Goal: Check status

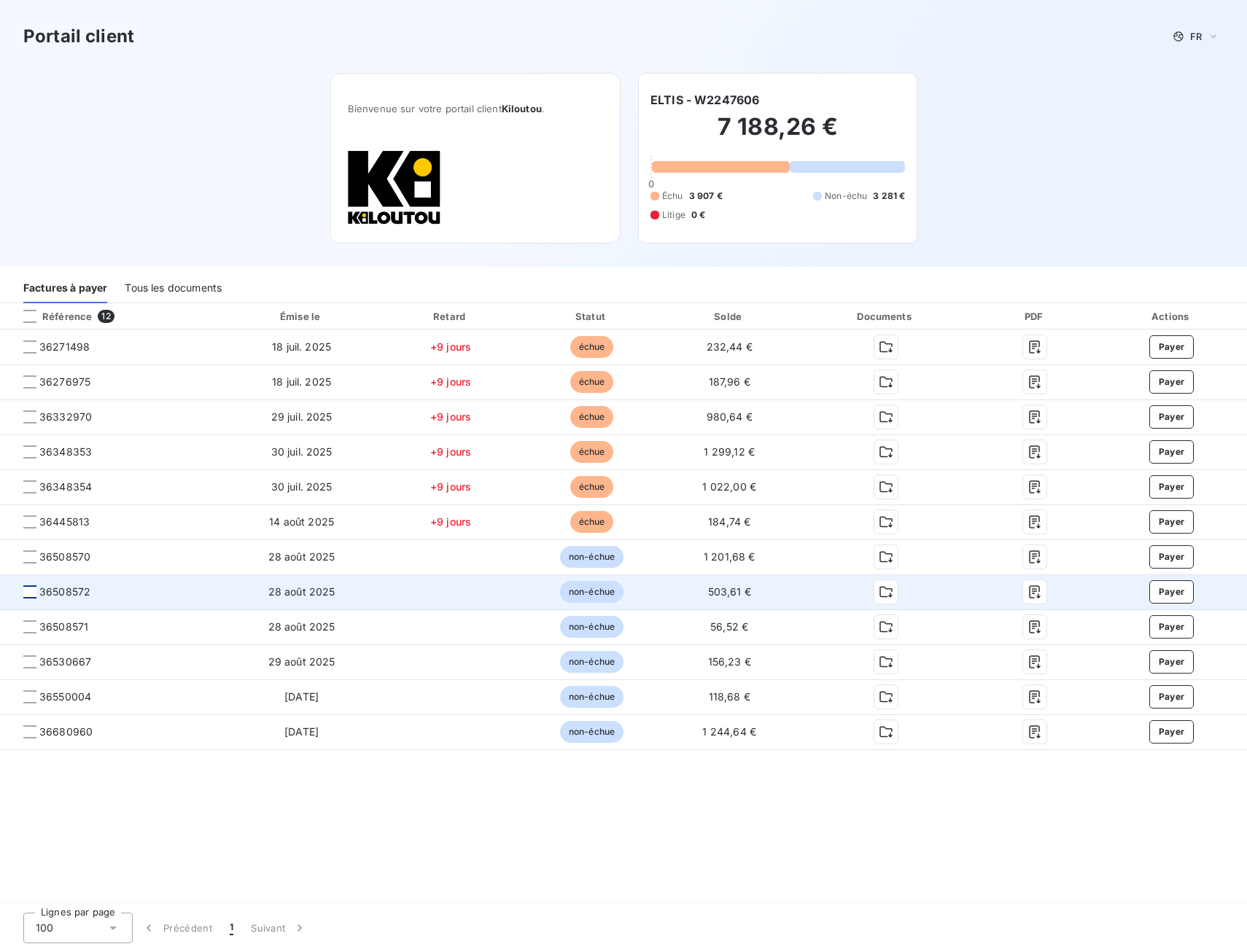
click at [34, 592] on div at bounding box center [30, 592] width 13 height 13
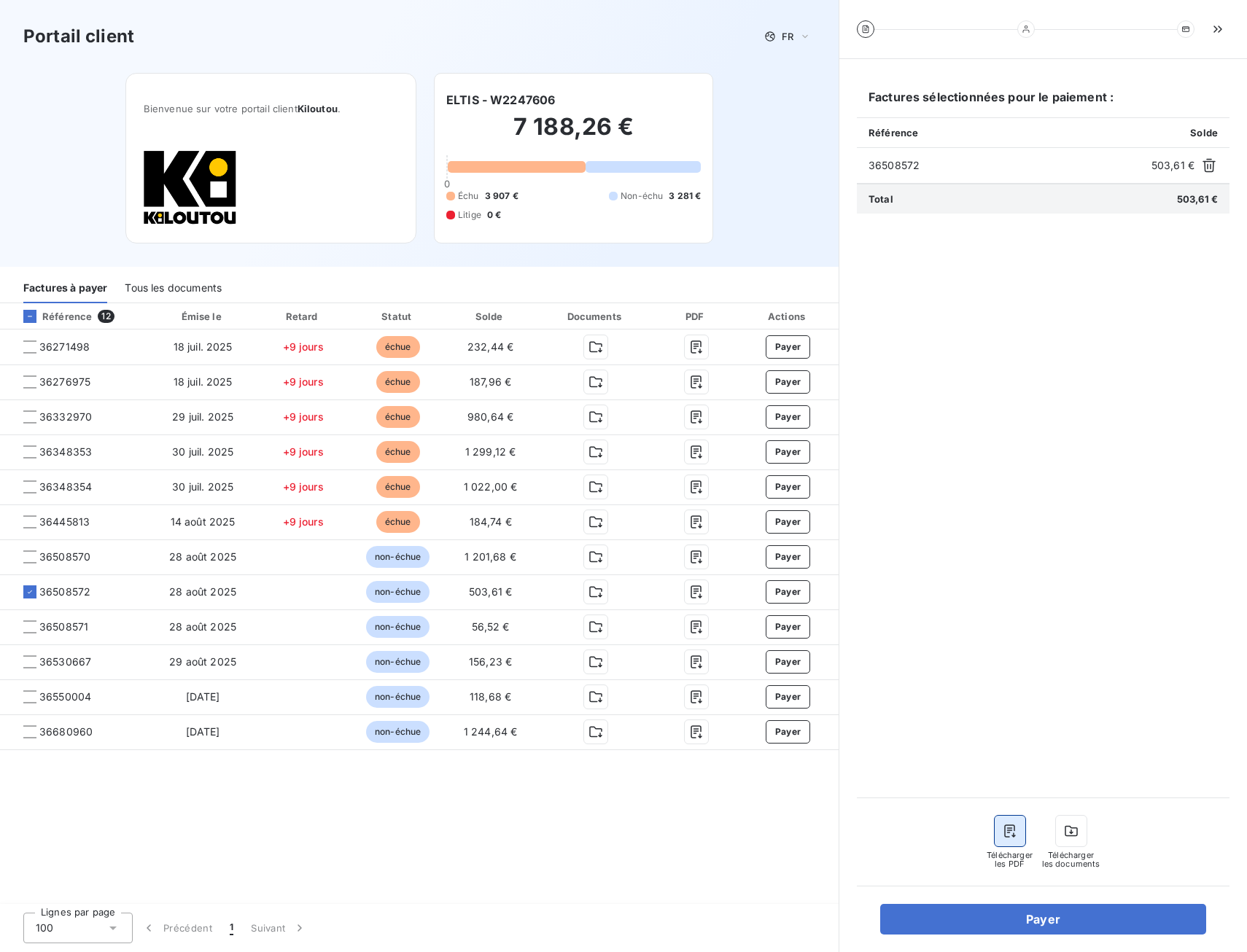
click at [1005, 837] on icon "button" at bounding box center [1010, 830] width 15 height 15
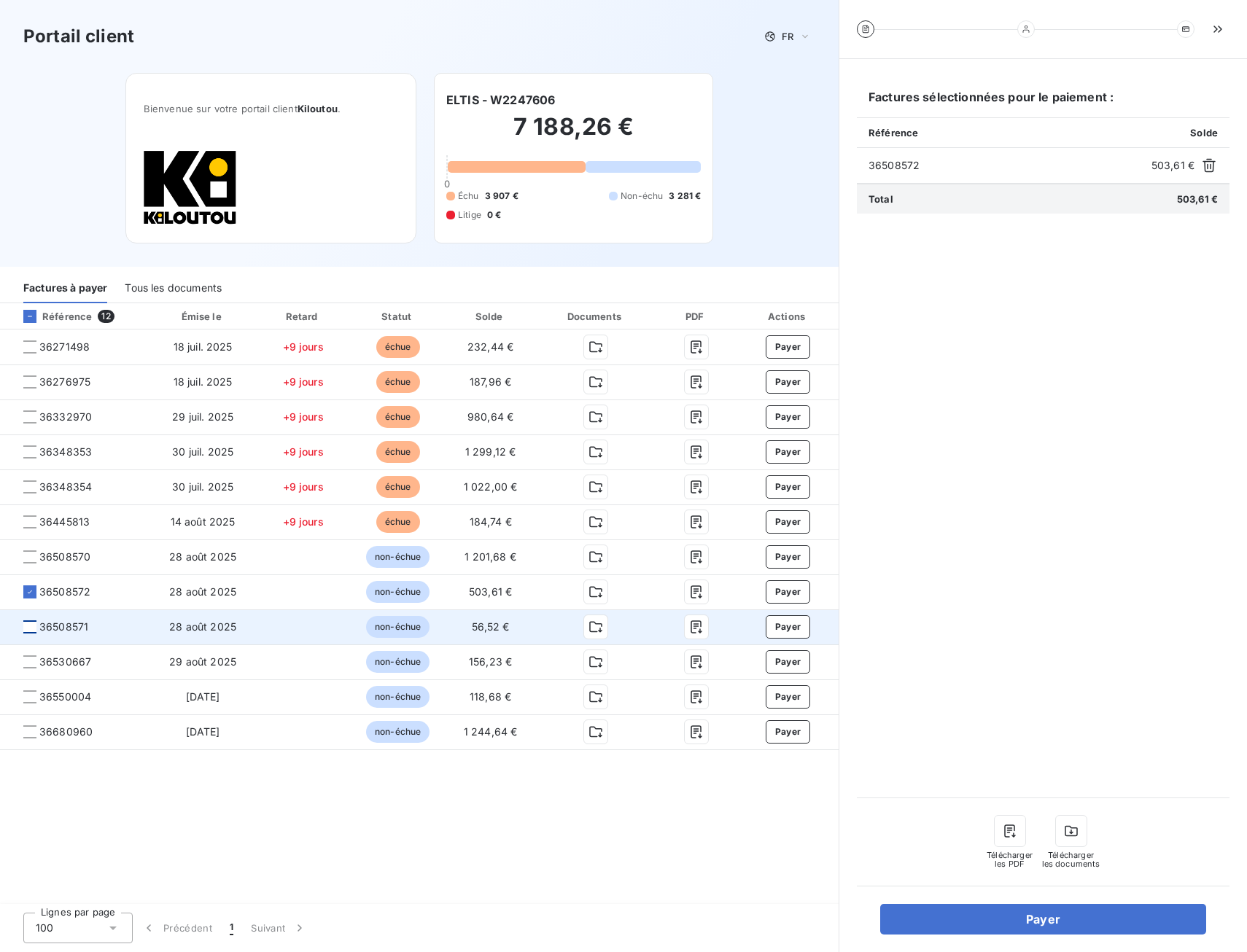
click at [30, 629] on div at bounding box center [30, 626] width 13 height 13
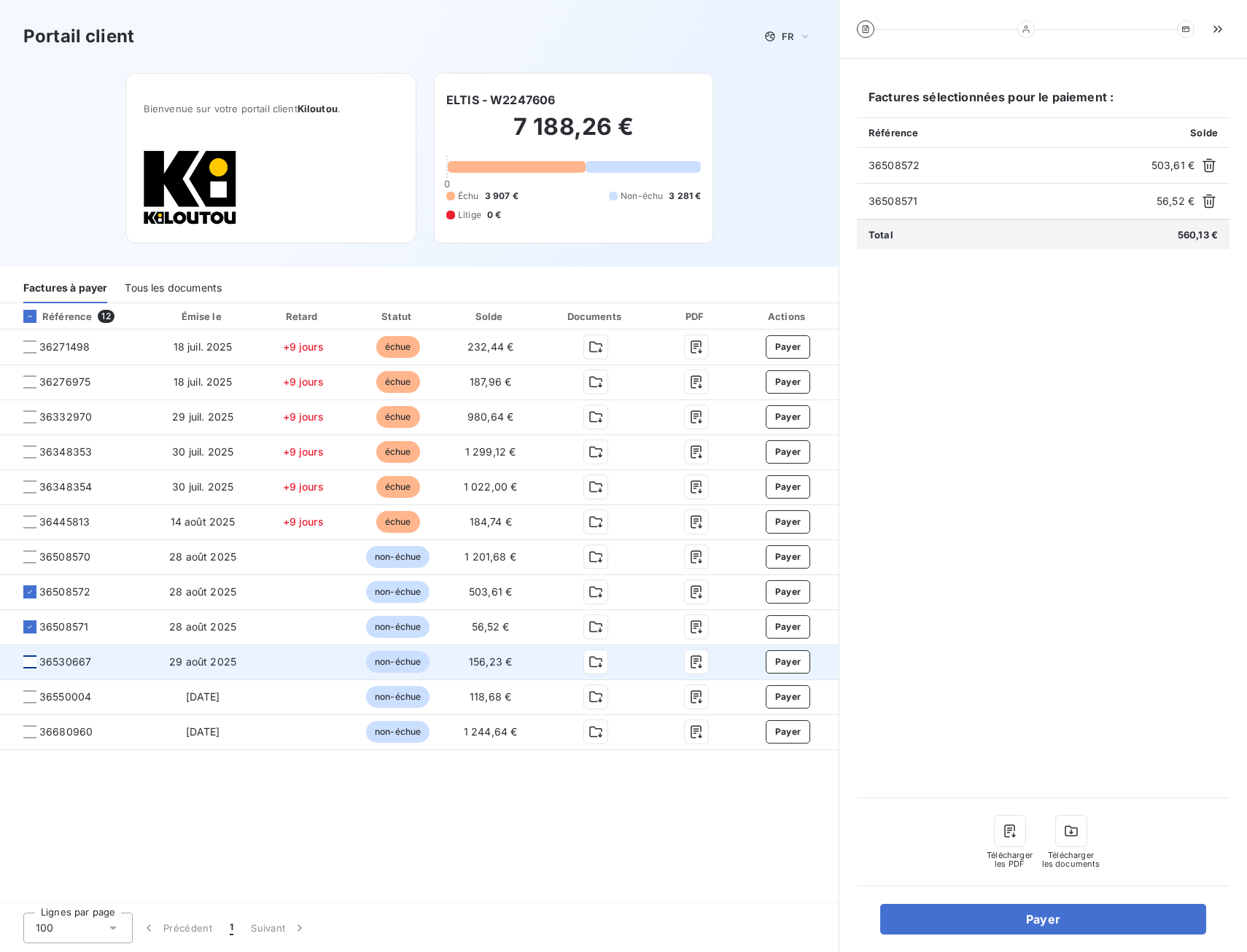
click at [30, 663] on div at bounding box center [30, 661] width 13 height 13
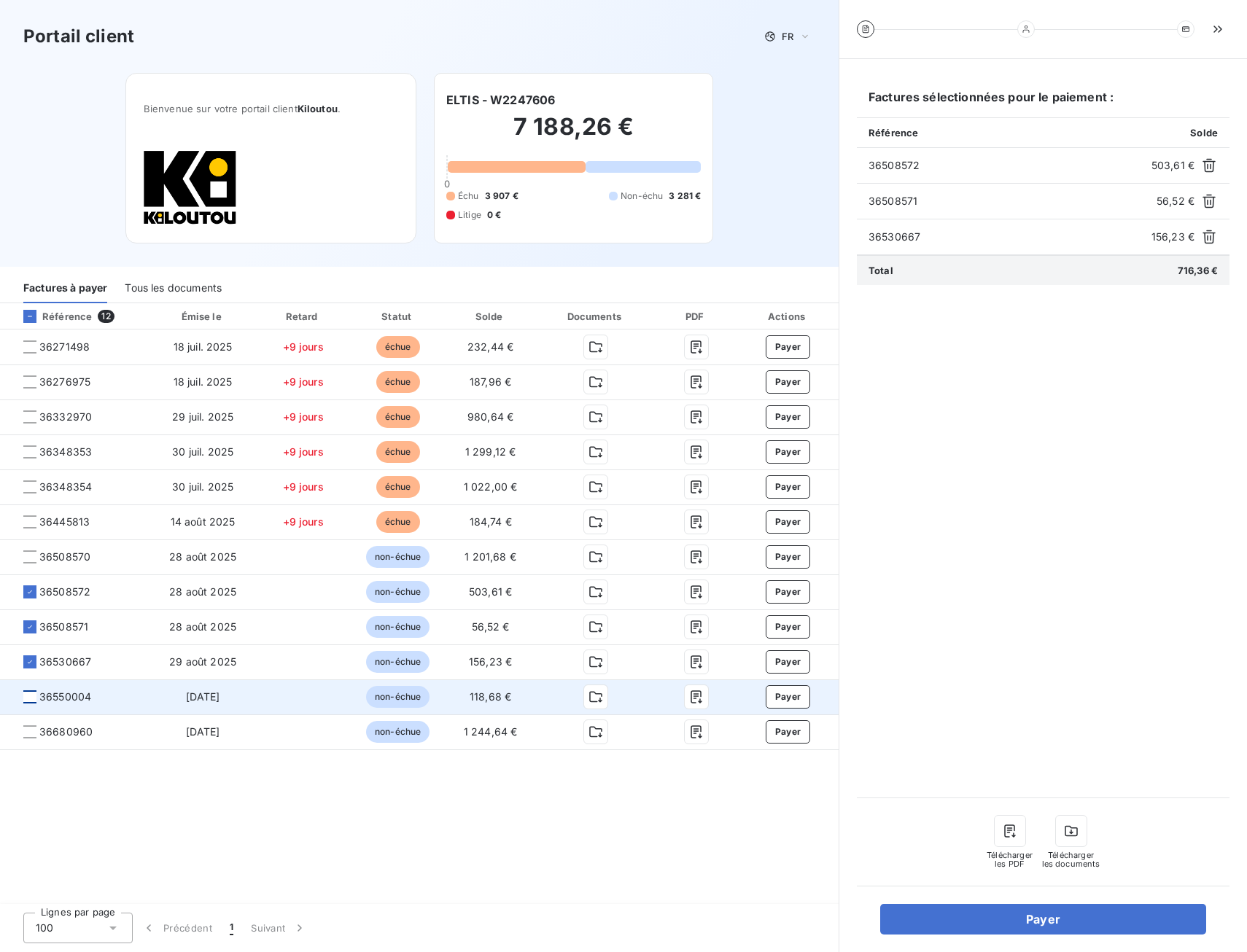
click at [32, 702] on div at bounding box center [30, 697] width 13 height 13
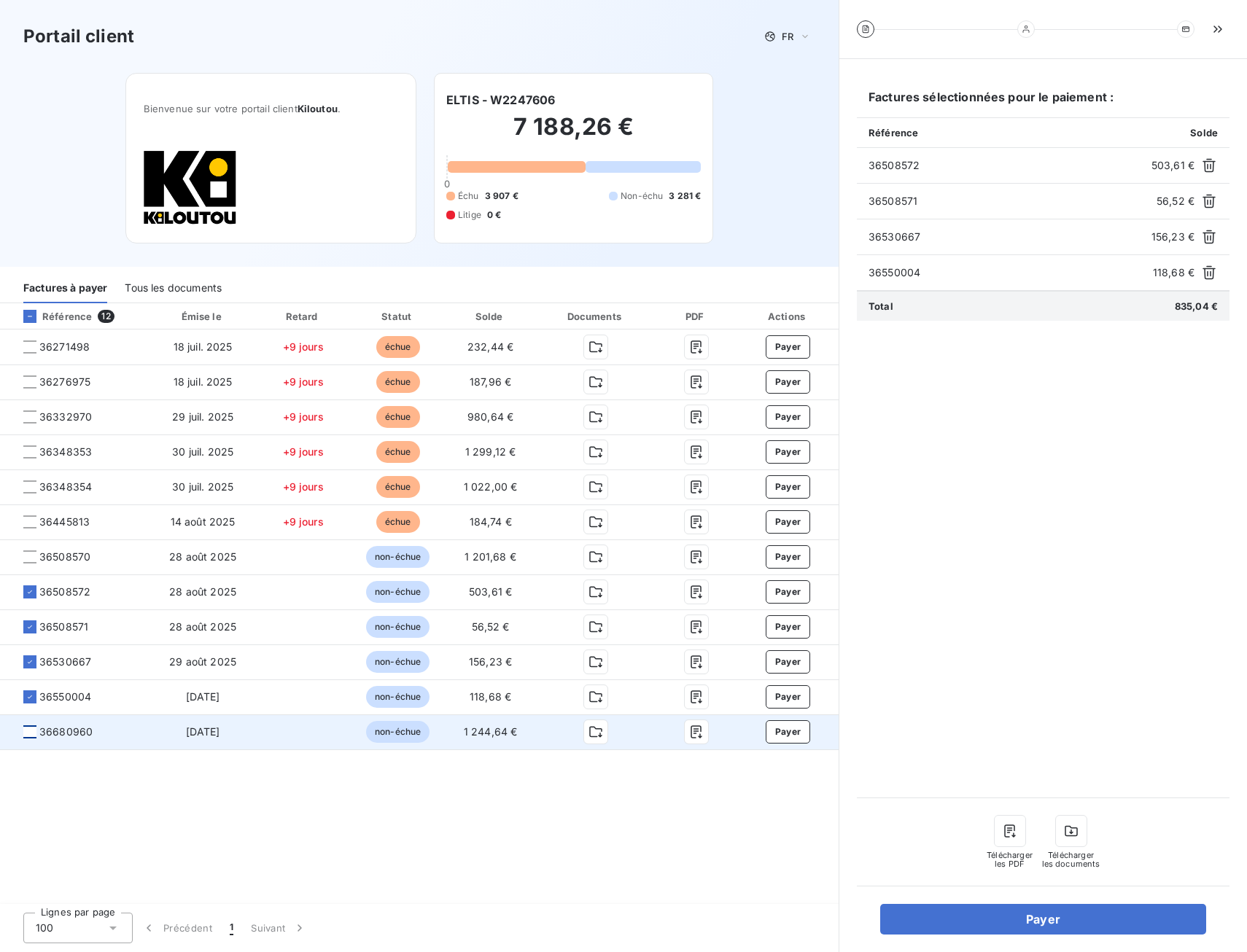
click at [26, 732] on div at bounding box center [30, 731] width 13 height 13
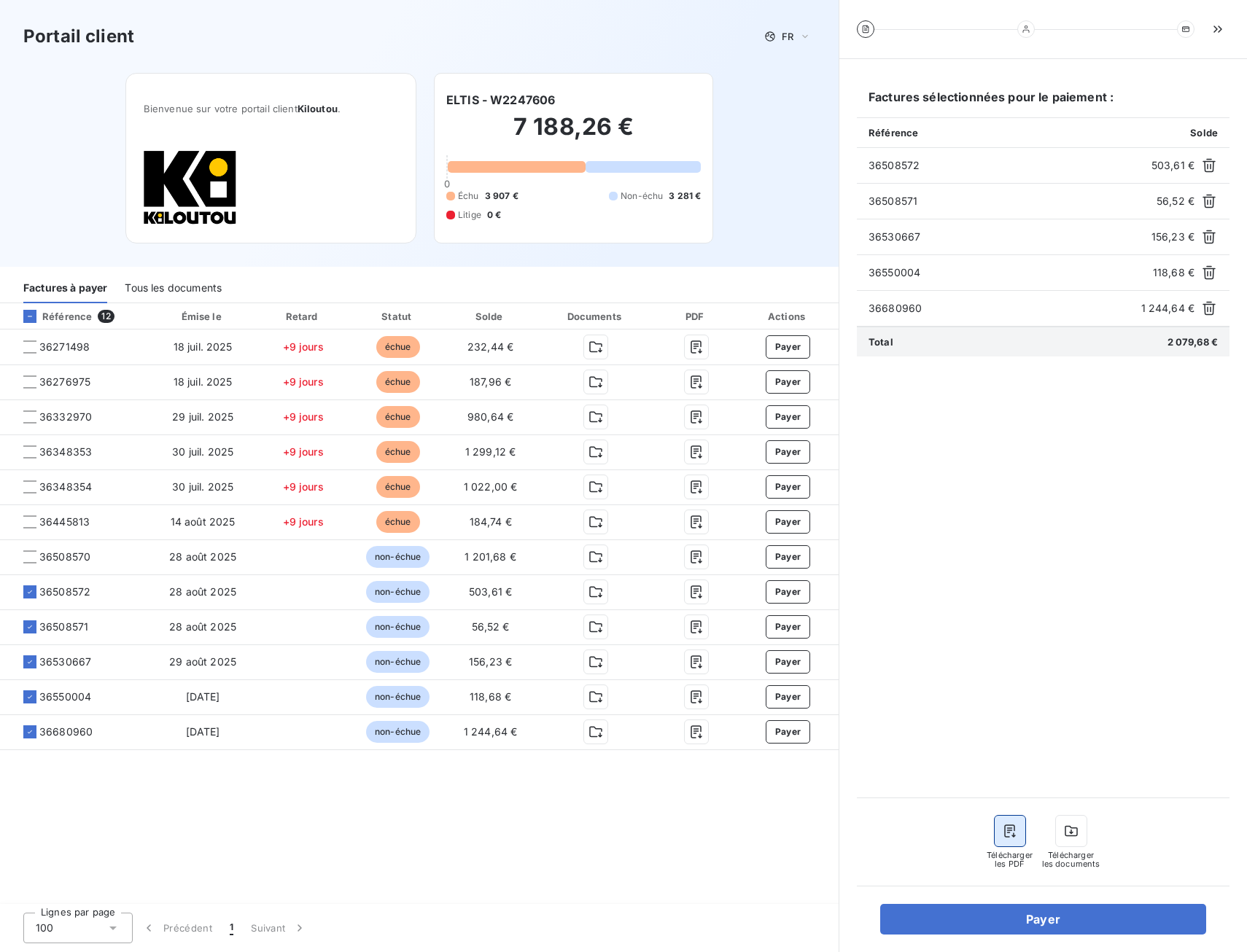
click at [1003, 825] on icon "button" at bounding box center [1010, 830] width 15 height 15
